Goal: Task Accomplishment & Management: Use online tool/utility

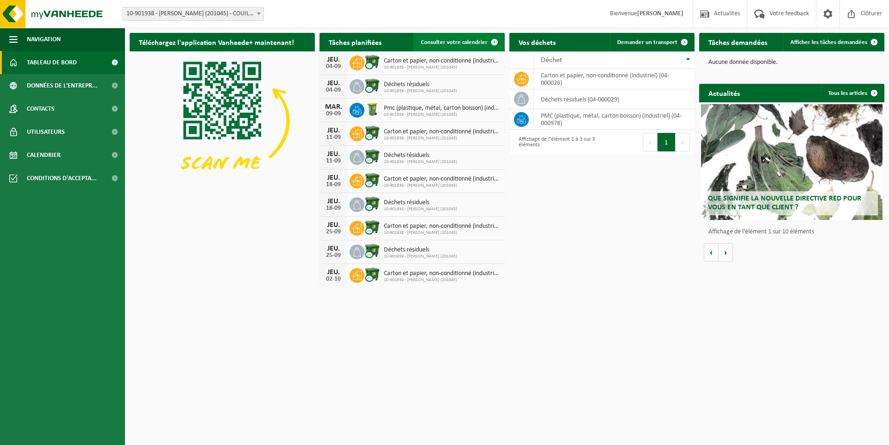
click at [480, 40] on span "Consulter votre calendrier" at bounding box center [454, 42] width 67 height 6
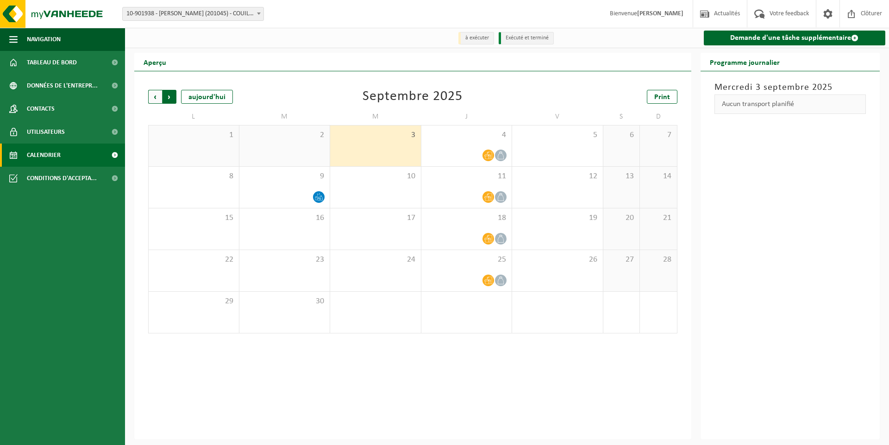
click at [156, 99] on span "Précédent" at bounding box center [155, 97] width 14 height 14
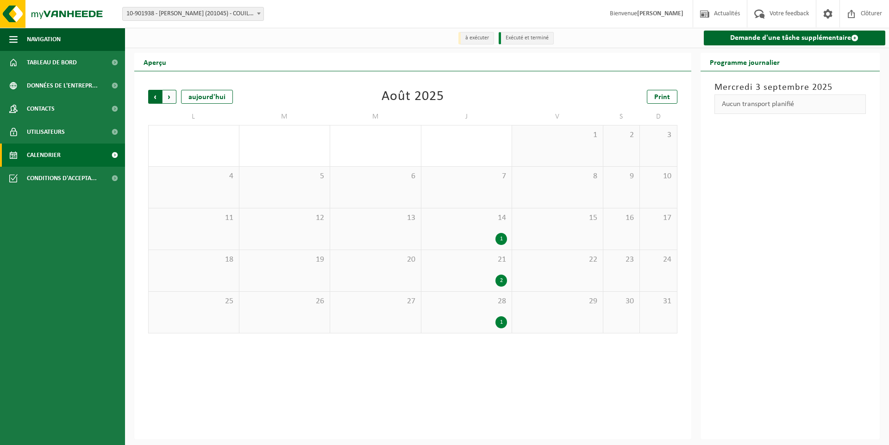
click at [169, 100] on span "Suivant" at bounding box center [170, 97] width 14 height 14
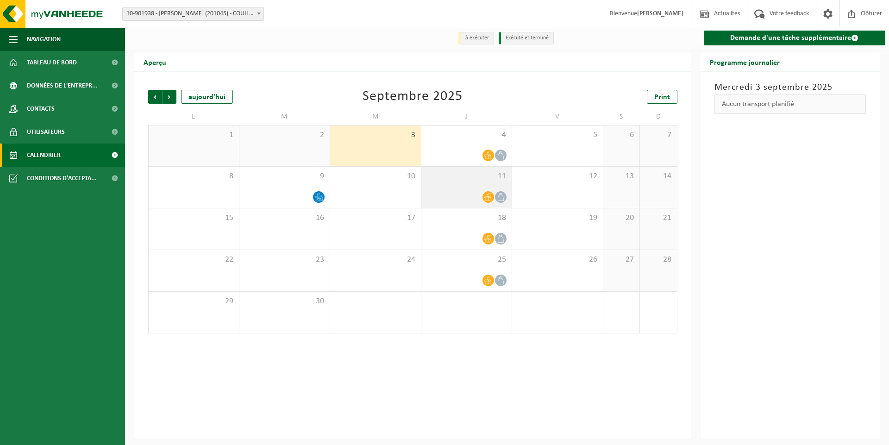
click at [488, 198] on icon at bounding box center [488, 197] width 8 height 7
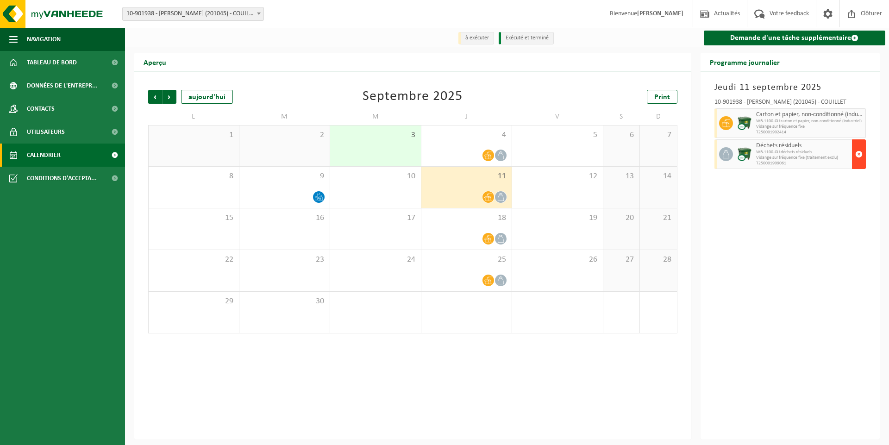
click at [860, 155] on span "button" at bounding box center [858, 154] width 7 height 19
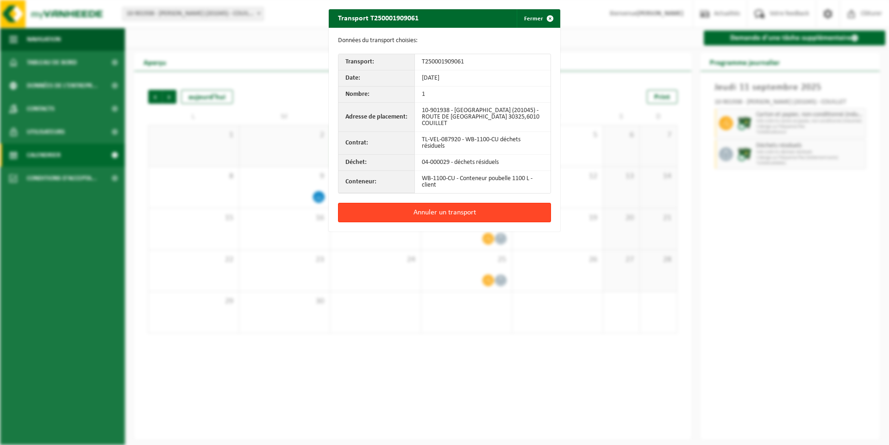
click at [445, 206] on button "Annuler un transport" at bounding box center [444, 212] width 213 height 19
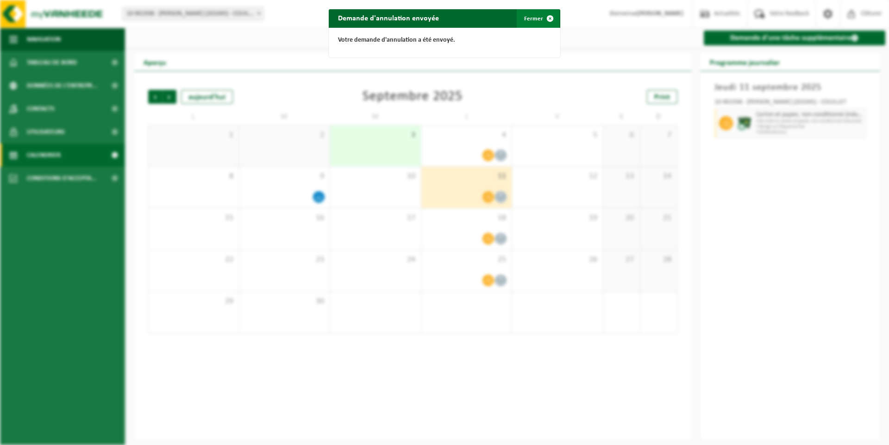
click at [547, 18] on span "button" at bounding box center [550, 18] width 19 height 19
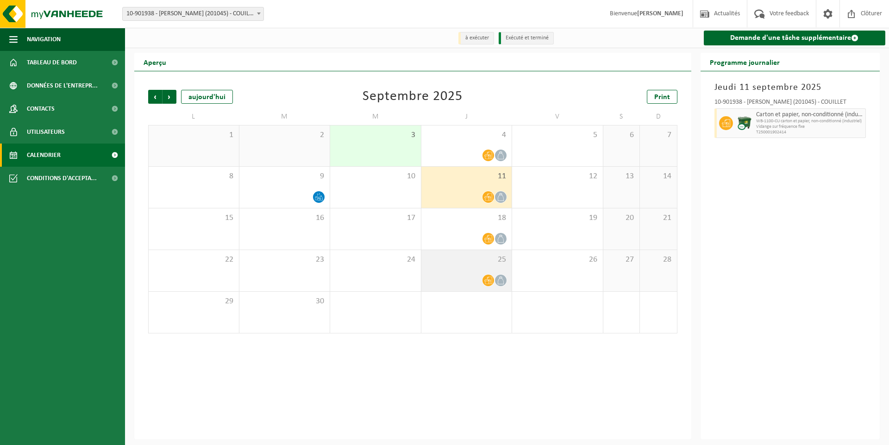
click at [488, 280] on icon at bounding box center [488, 280] width 8 height 8
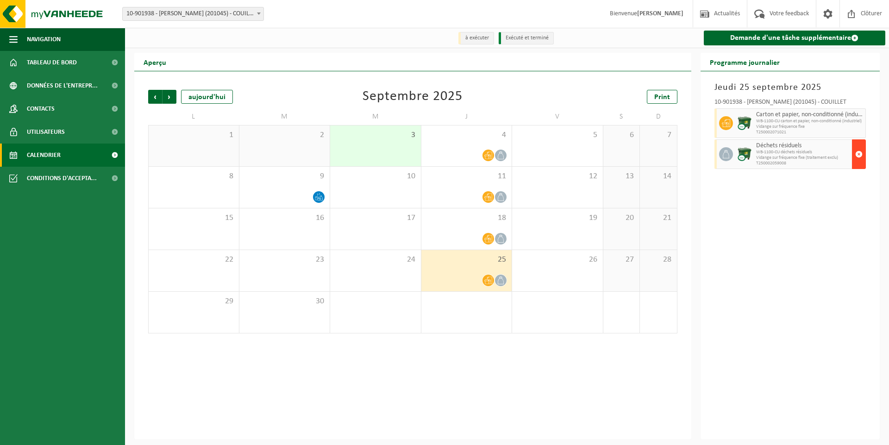
click at [859, 154] on span "button" at bounding box center [858, 154] width 7 height 19
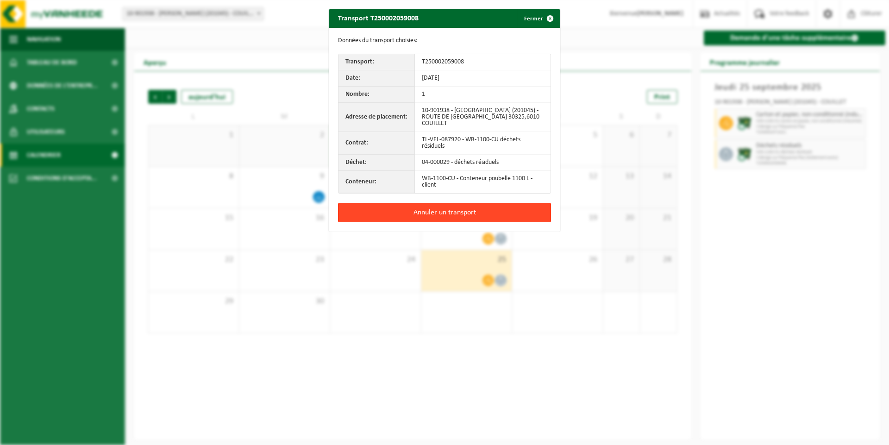
click at [447, 209] on button "Annuler un transport" at bounding box center [444, 212] width 213 height 19
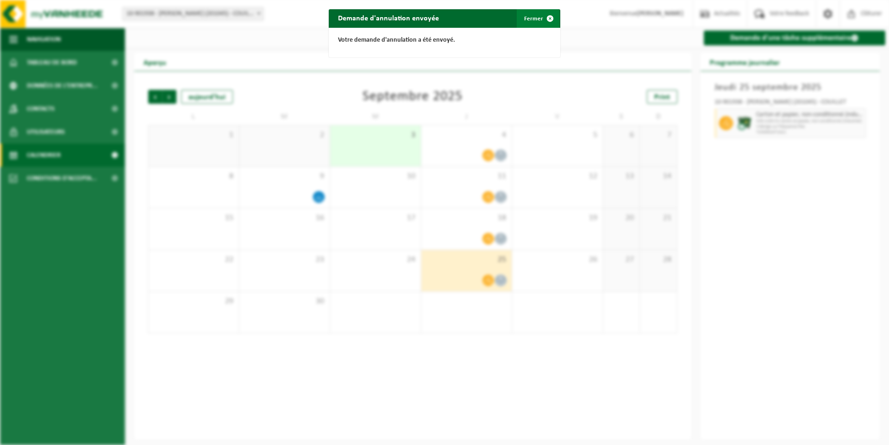
click at [547, 20] on span "button" at bounding box center [550, 18] width 19 height 19
